Goal: Transaction & Acquisition: Purchase product/service

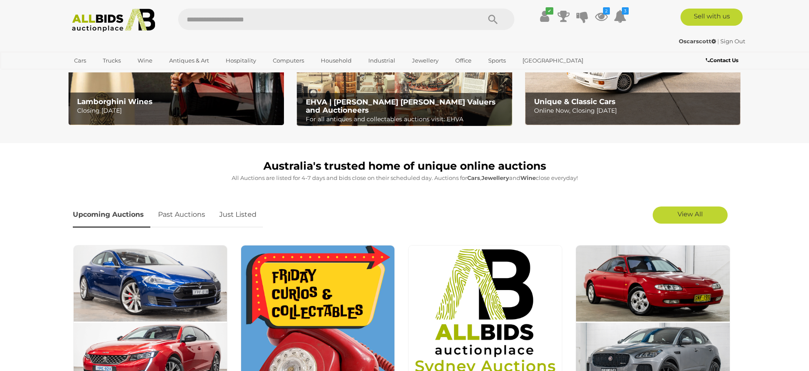
scroll to position [171, 0]
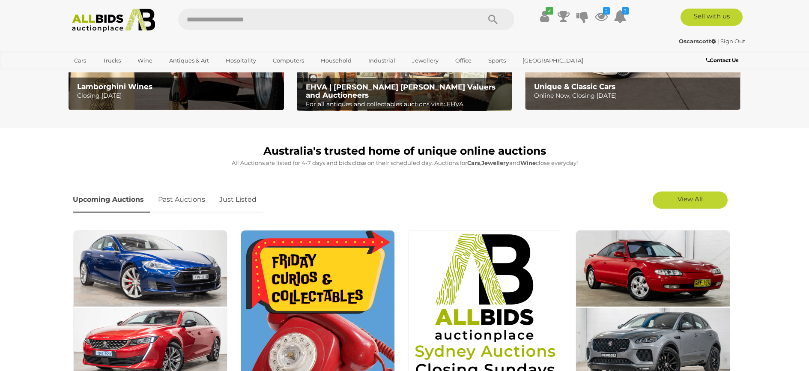
click at [243, 201] on link "Just Listed" at bounding box center [238, 199] width 50 height 25
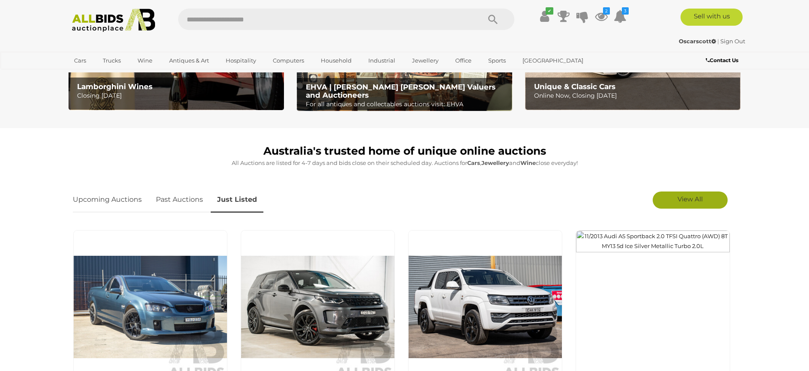
click at [702, 197] on span "View All" at bounding box center [689, 199] width 25 height 8
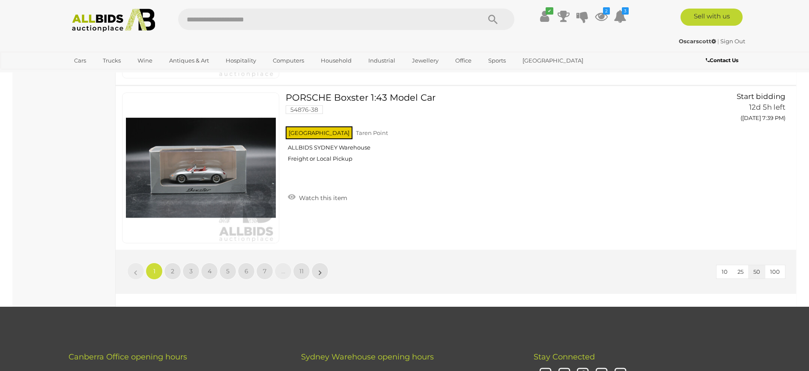
scroll to position [8178, 0]
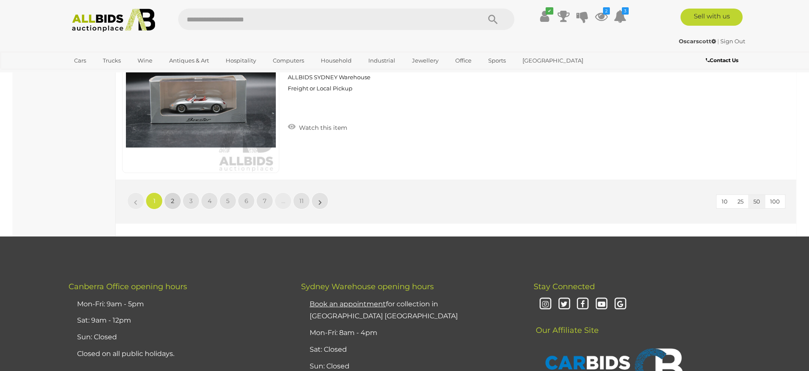
click at [173, 197] on span "2" at bounding box center [172, 201] width 3 height 8
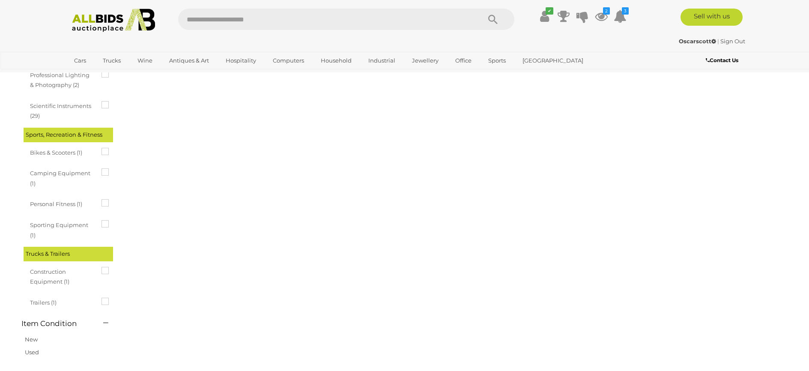
scroll to position [0, 0]
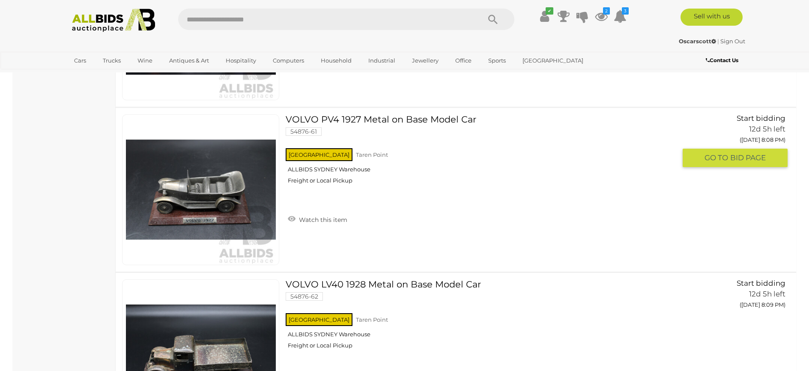
scroll to position [4667, 0]
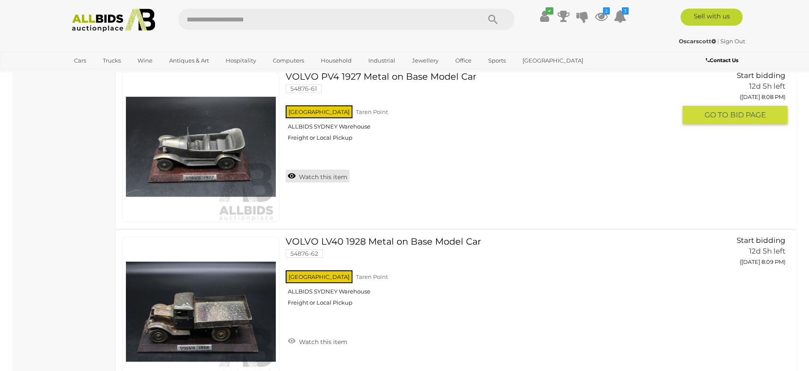
click at [290, 177] on link "Watch this item" at bounding box center [318, 176] width 64 height 13
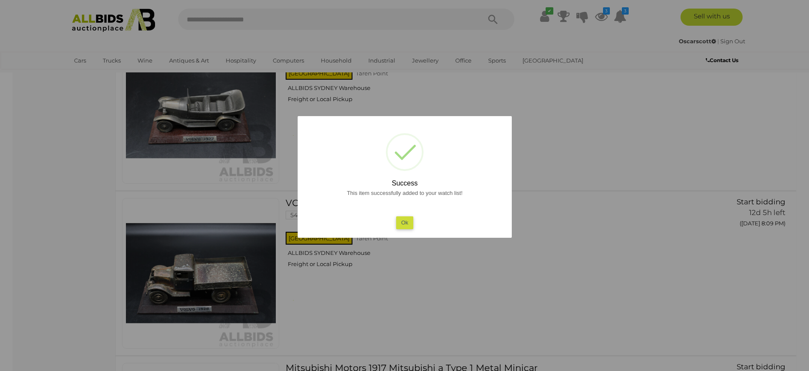
scroll to position [4753, 0]
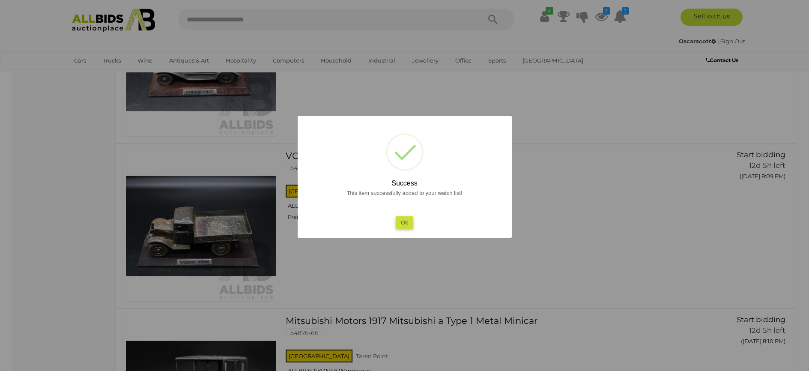
click at [408, 221] on button "Ok" at bounding box center [405, 222] width 18 height 12
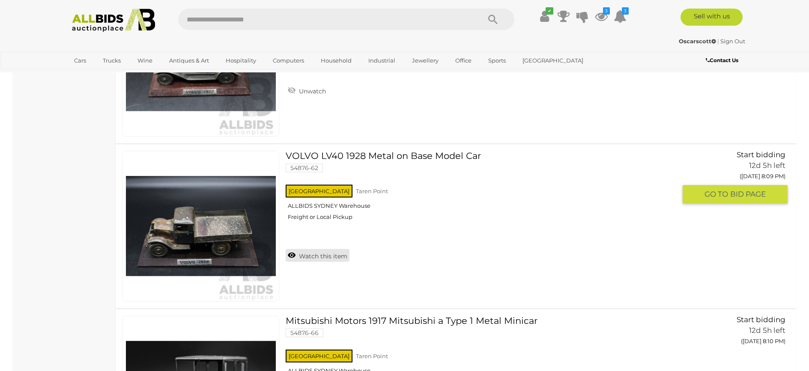
click at [292, 254] on link "Watch this item" at bounding box center [318, 255] width 64 height 13
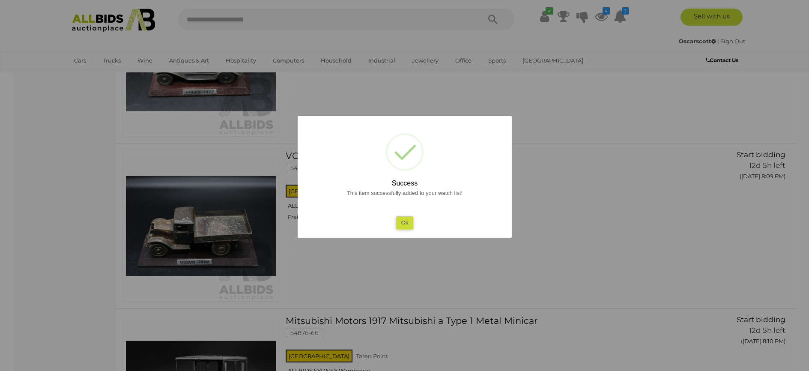
click at [408, 221] on button "Ok" at bounding box center [405, 222] width 18 height 12
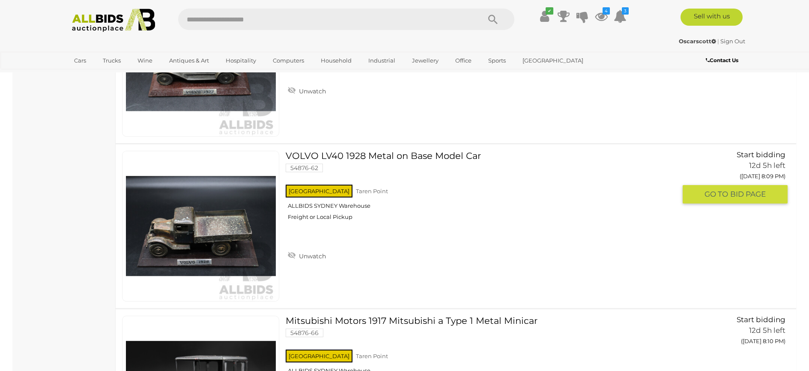
click at [238, 225] on img at bounding box center [201, 226] width 150 height 150
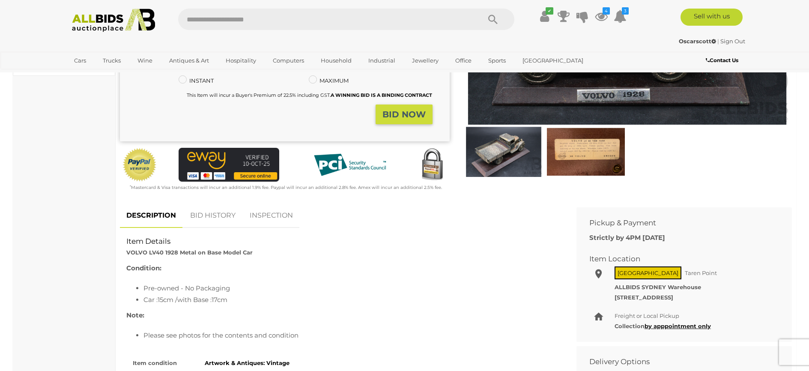
scroll to position [214, 0]
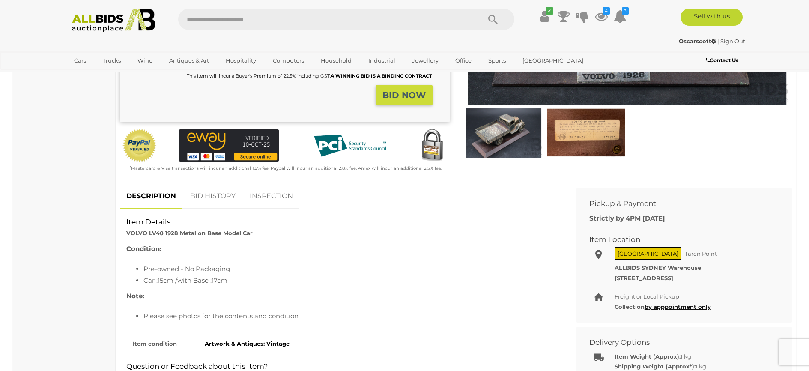
click at [501, 137] on img at bounding box center [504, 132] width 78 height 51
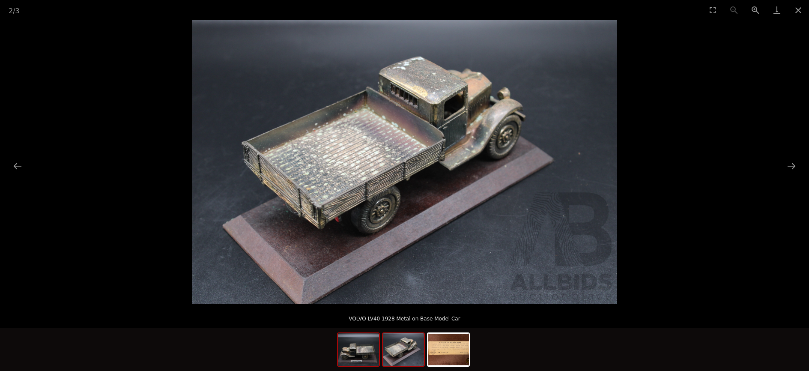
click at [371, 355] on img at bounding box center [358, 349] width 41 height 33
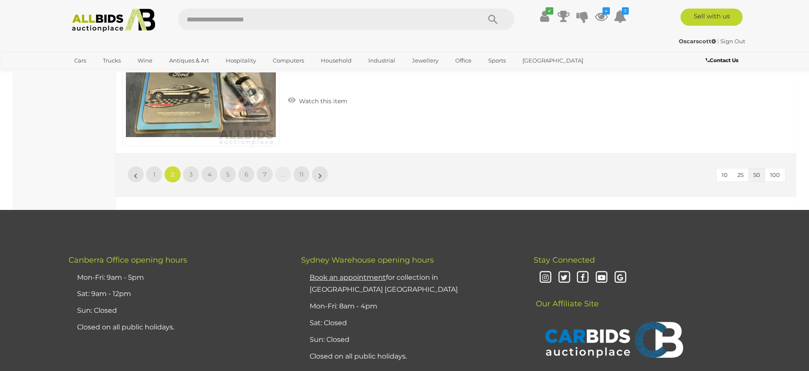
scroll to position [8234, 0]
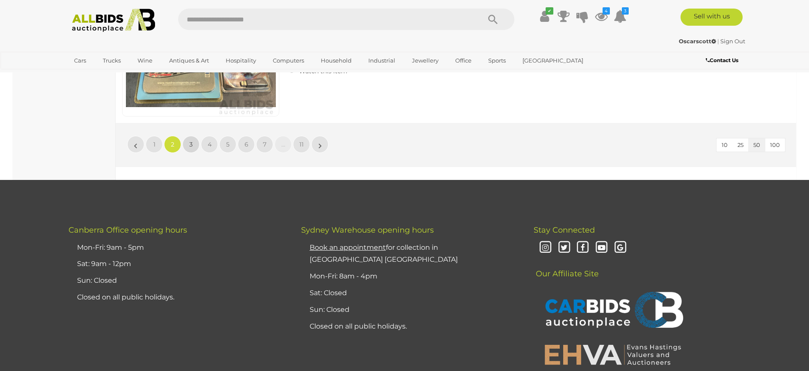
click at [190, 145] on span "3" at bounding box center [190, 144] width 3 height 8
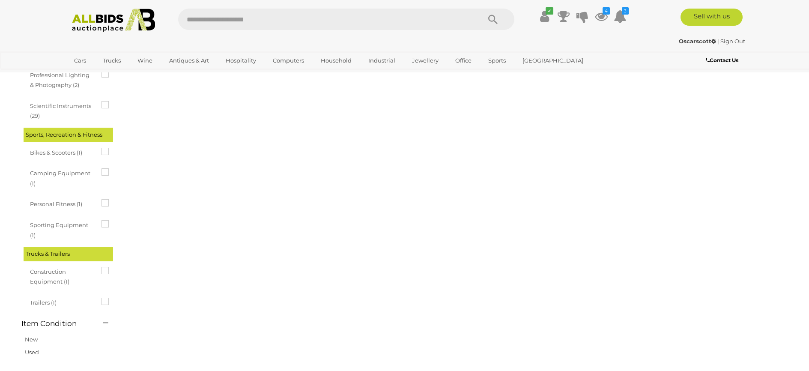
scroll to position [0, 0]
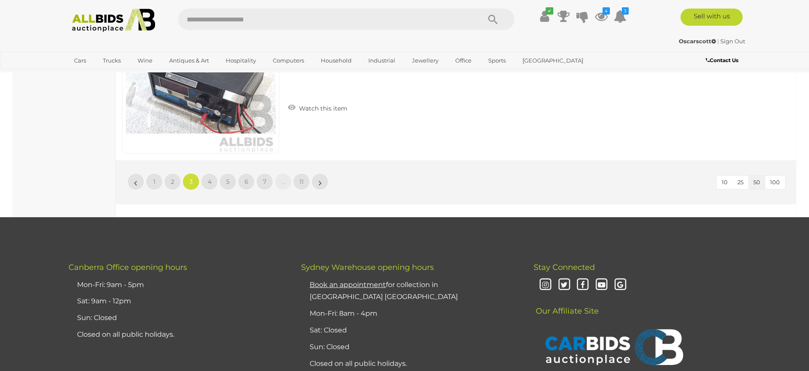
scroll to position [8264, 0]
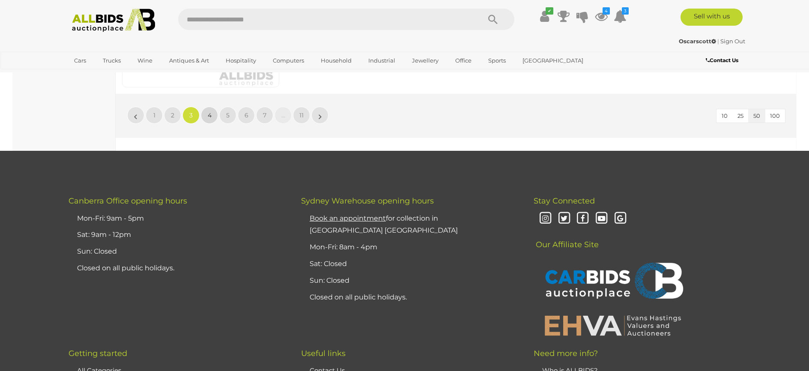
click at [211, 111] on span "4" at bounding box center [210, 115] width 4 height 8
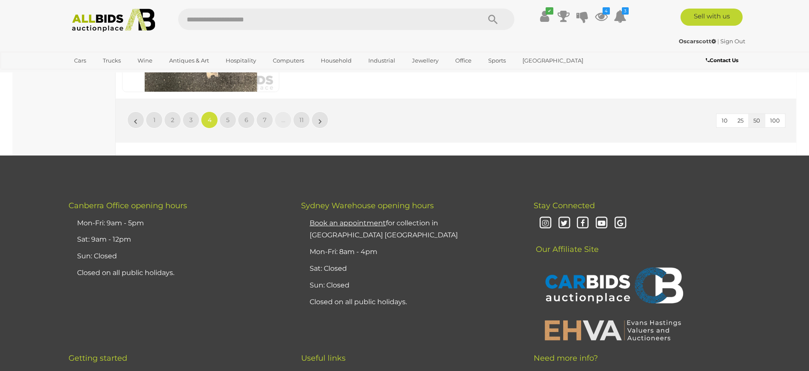
scroll to position [8264, 0]
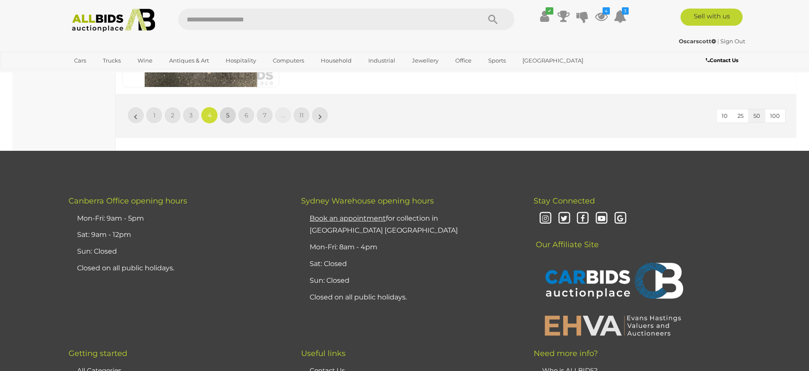
click at [228, 117] on span "5" at bounding box center [227, 115] width 3 height 8
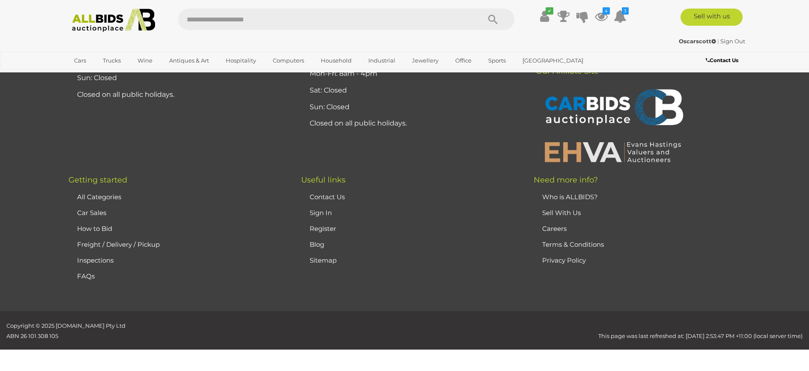
scroll to position [0, 0]
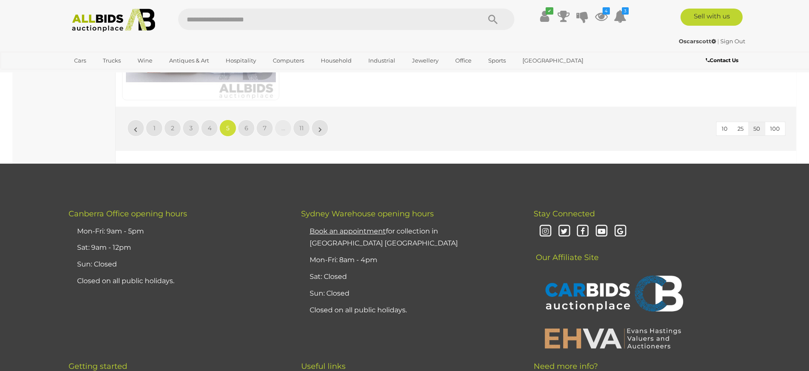
scroll to position [8264, 0]
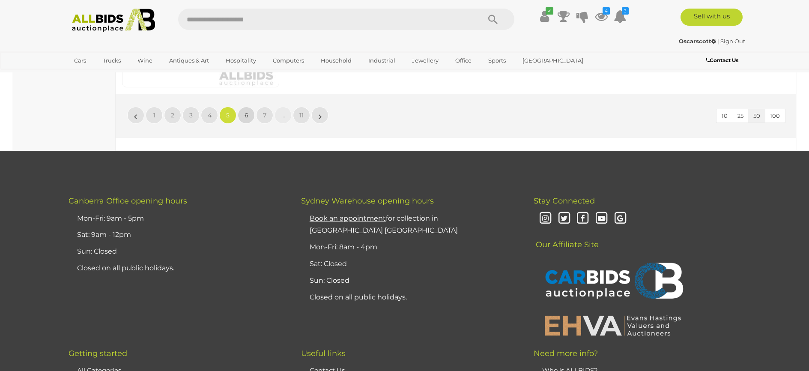
click at [253, 116] on link "6" at bounding box center [246, 115] width 17 height 17
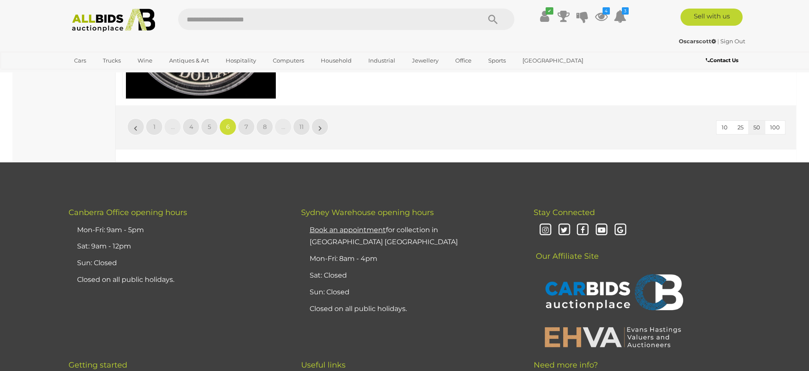
scroll to position [8178, 0]
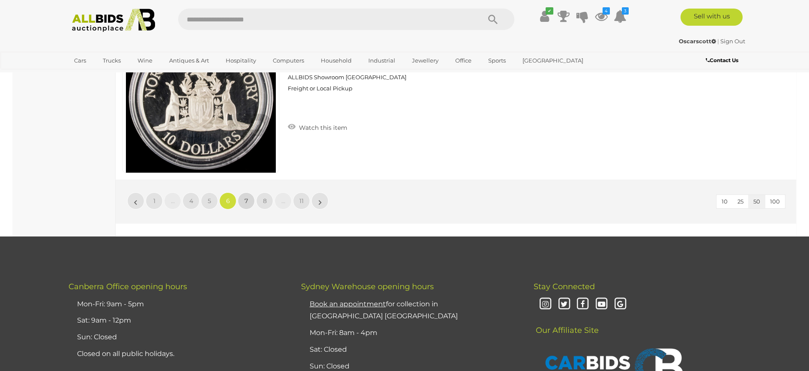
click at [249, 197] on link "7" at bounding box center [246, 200] width 17 height 17
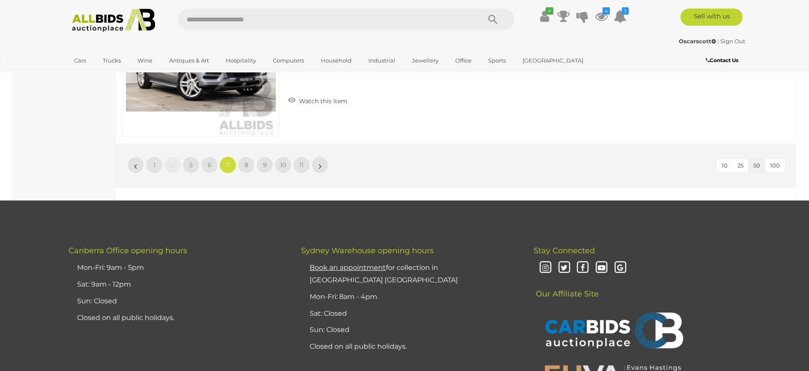
scroll to position [8221, 0]
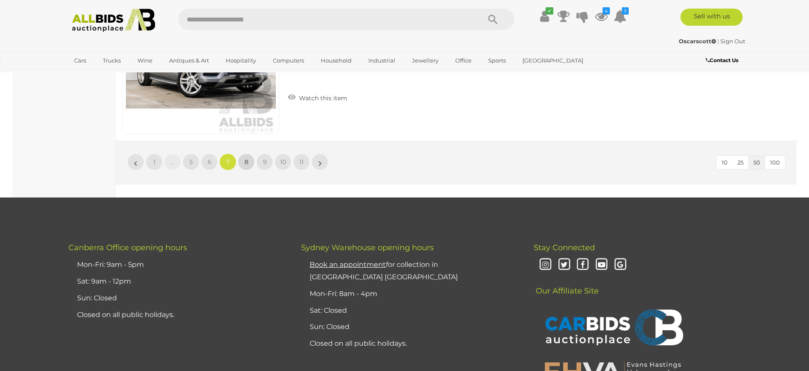
click at [246, 158] on span "8" at bounding box center [246, 162] width 4 height 8
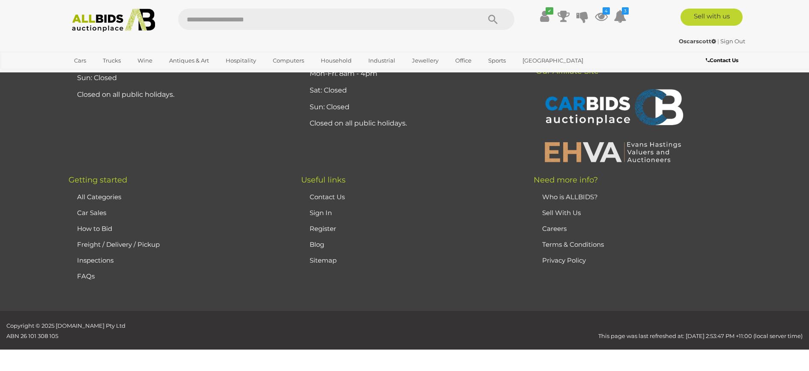
scroll to position [0, 0]
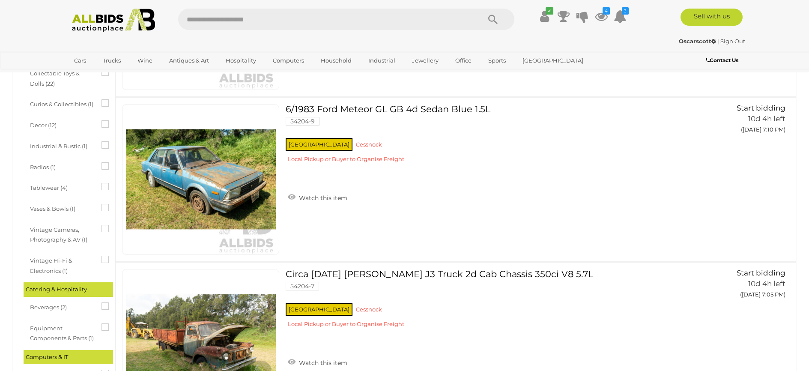
scroll to position [514, 0]
click at [600, 17] on icon at bounding box center [601, 16] width 13 height 15
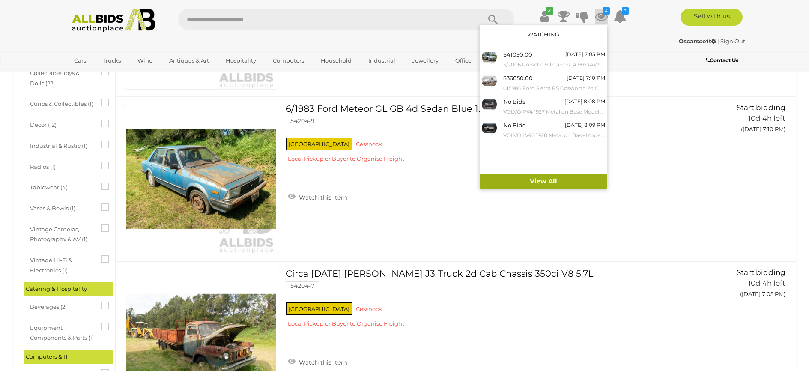
click at [531, 182] on link "View All" at bounding box center [544, 181] width 128 height 15
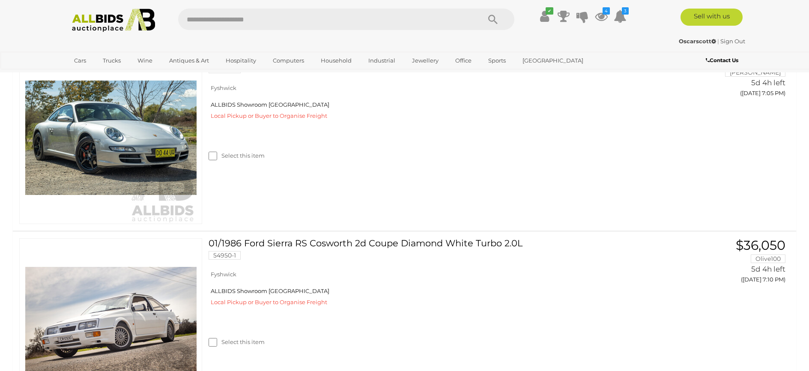
scroll to position [214, 0]
